Goal: Find specific page/section: Find specific page/section

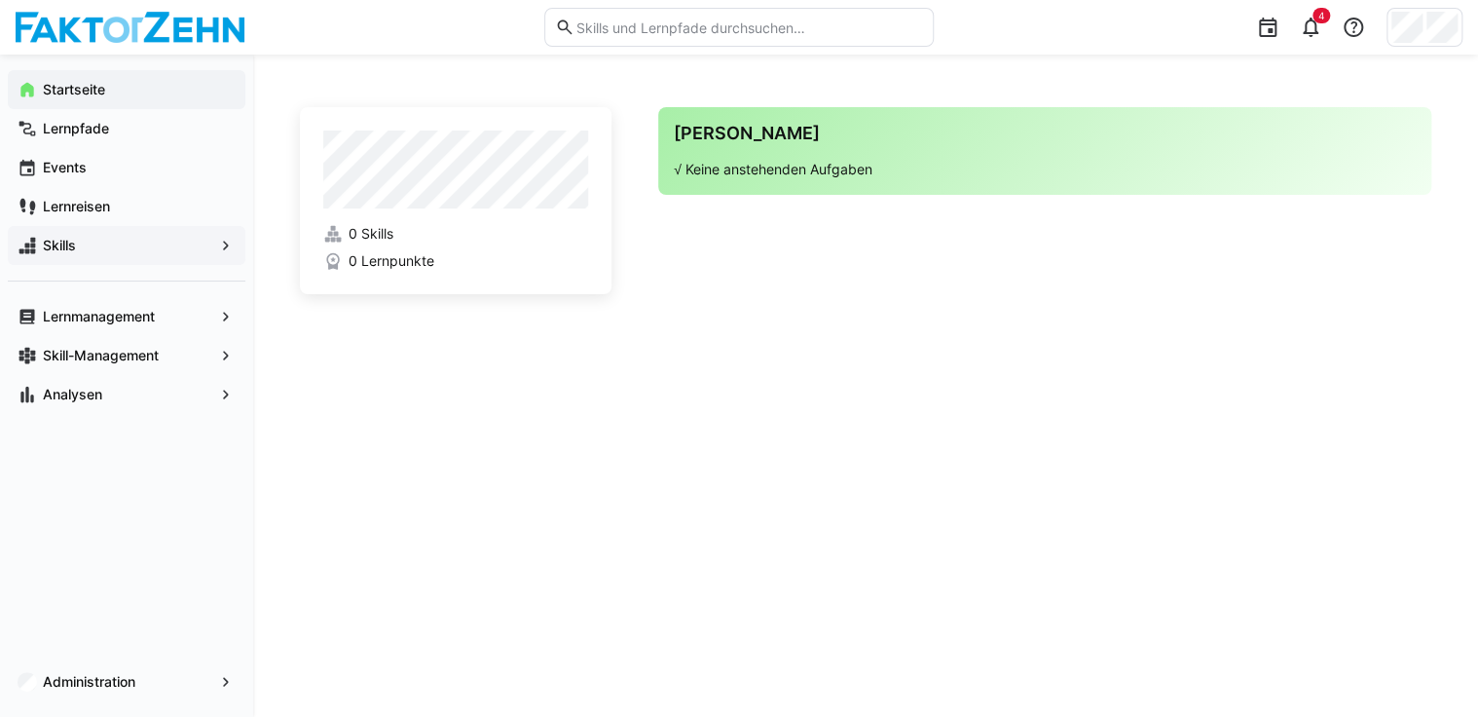
click at [219, 243] on eds-icon at bounding box center [225, 245] width 19 height 19
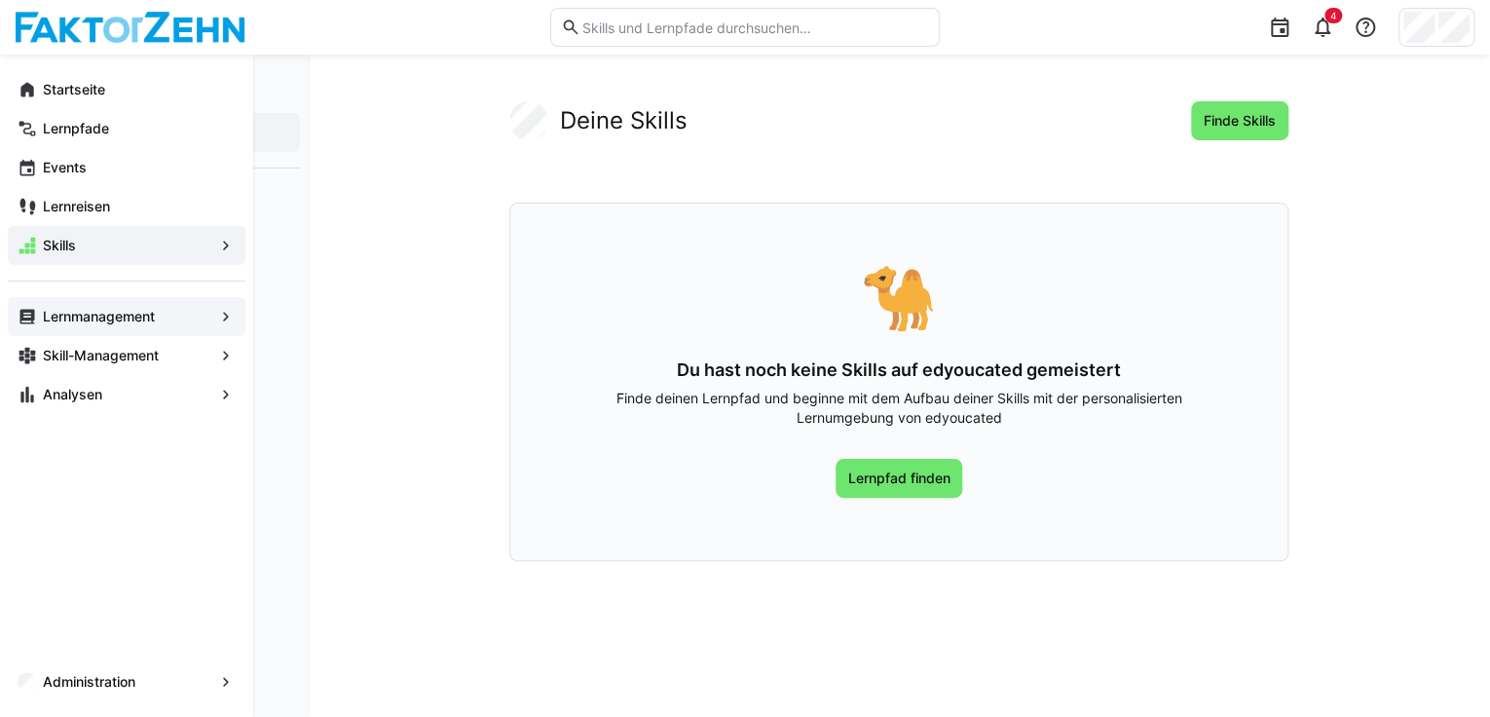
click at [145, 327] on div "Lernmanagement" at bounding box center [127, 316] width 238 height 39
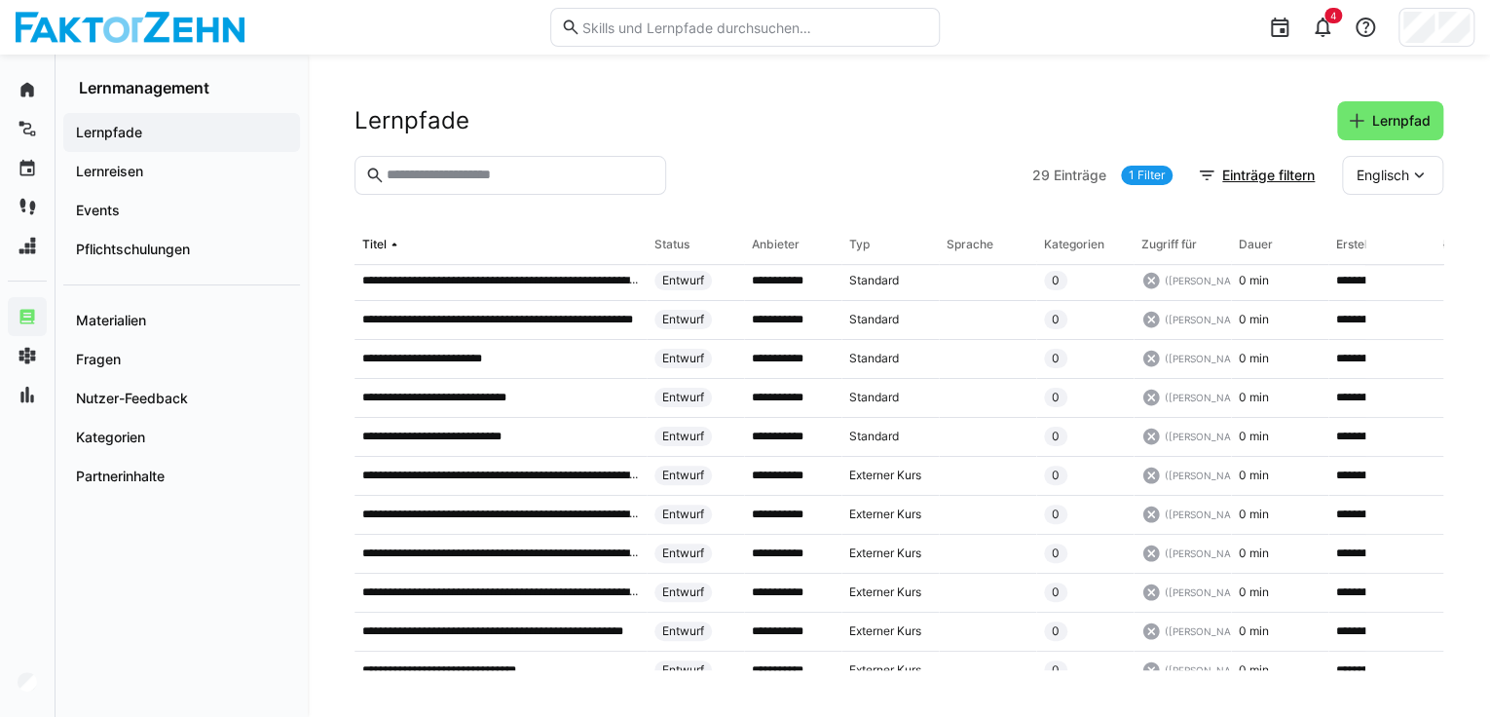
scroll to position [502, 0]
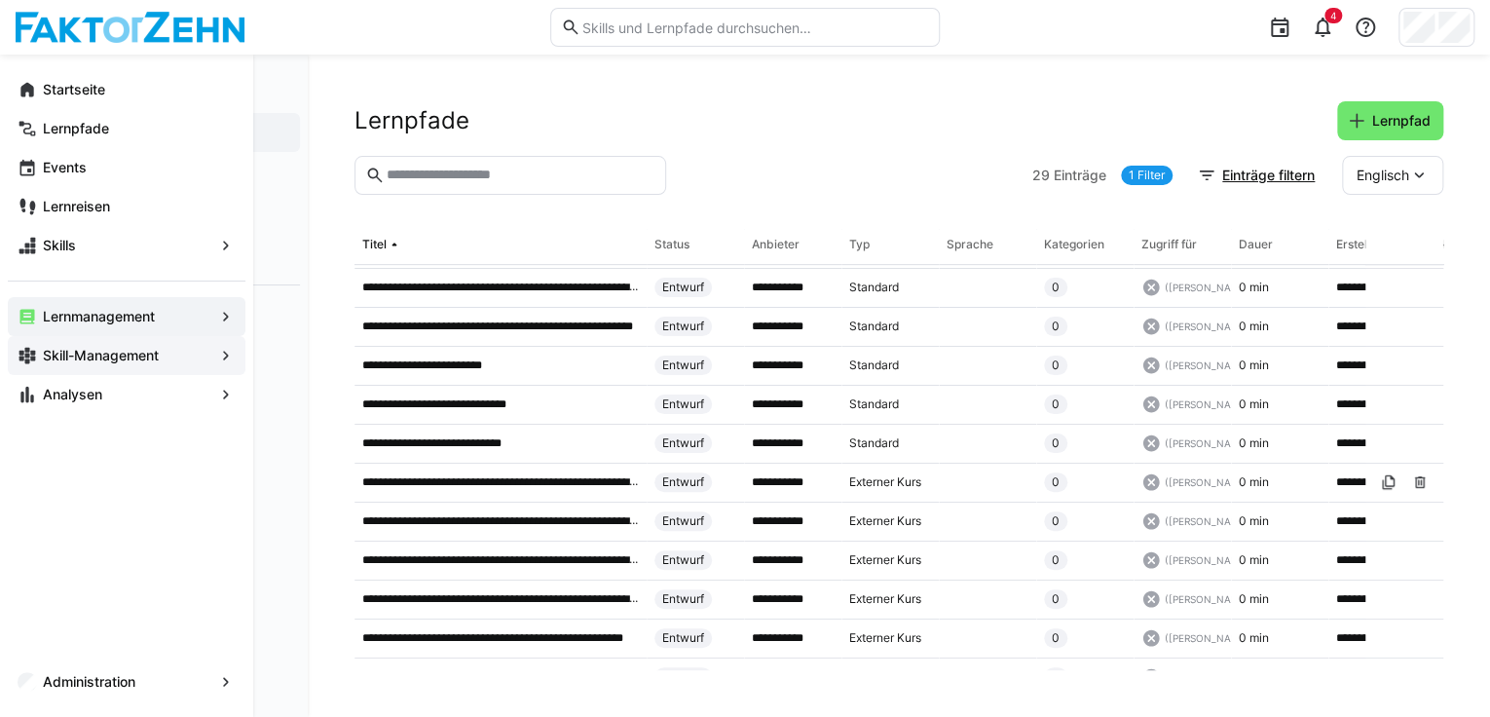
click at [0, 0] on app-navigation-label "Skill-Management" at bounding box center [0, 0] width 0 height 0
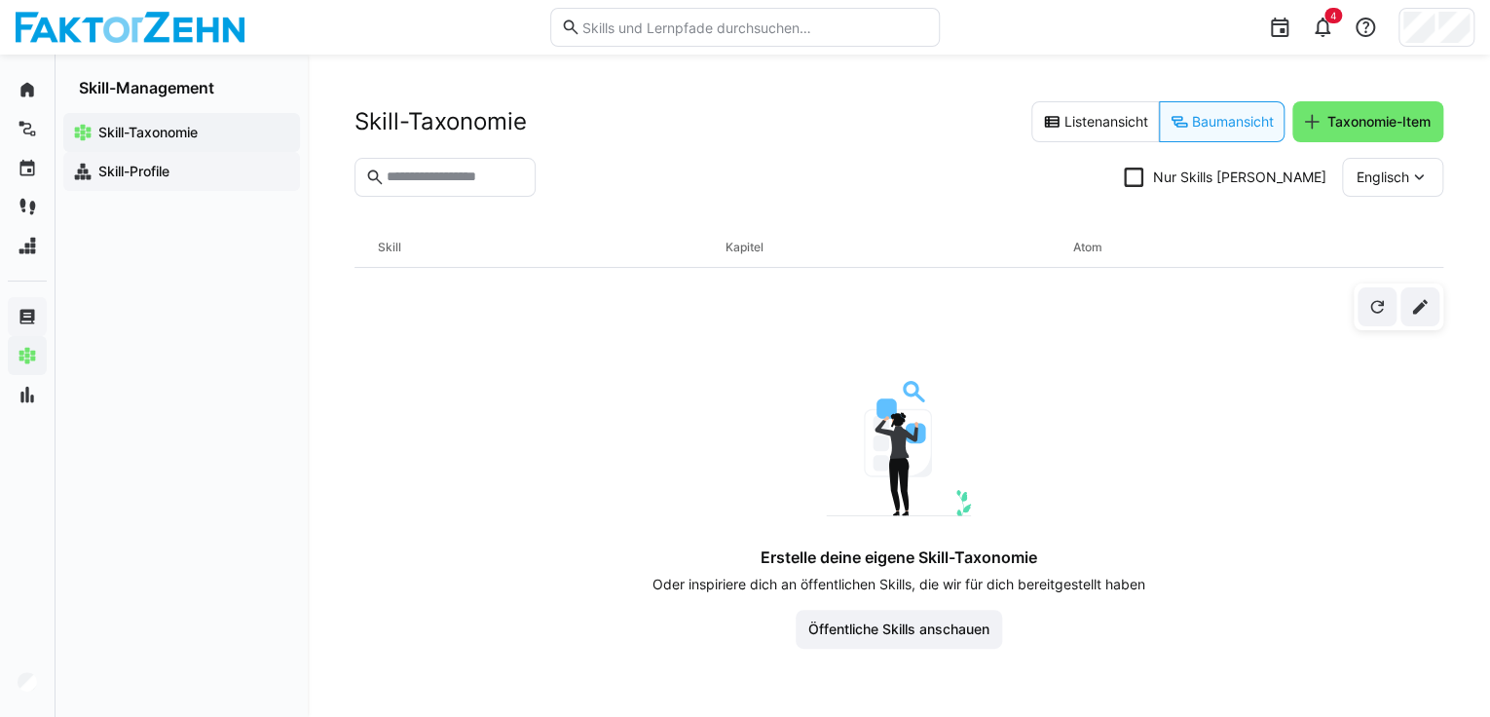
click at [196, 173] on span "Skill-Profile" at bounding box center [192, 171] width 195 height 19
